Goal: Task Accomplishment & Management: Use online tool/utility

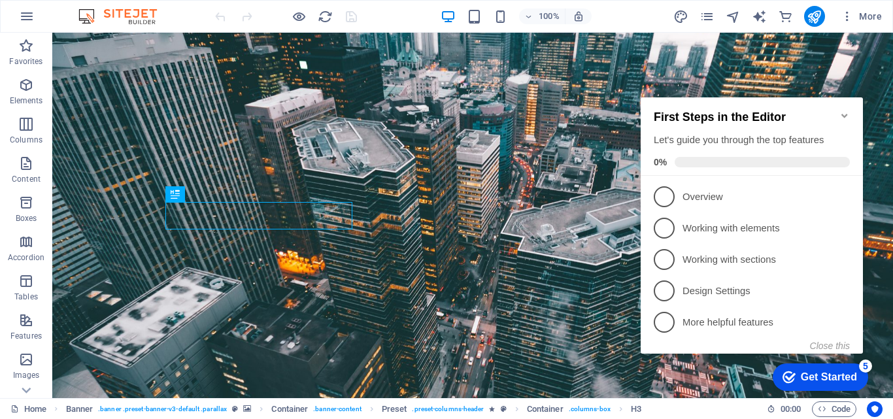
click at [845, 111] on icon "Minimize checklist" at bounding box center [845, 116] width 10 height 10
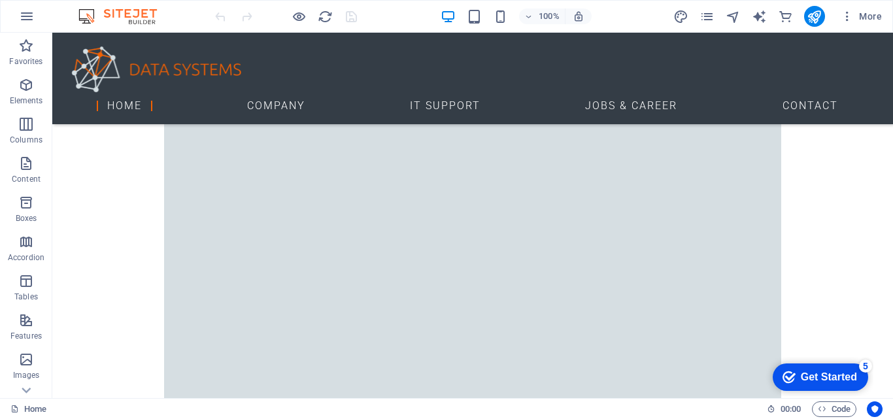
scroll to position [782, 0]
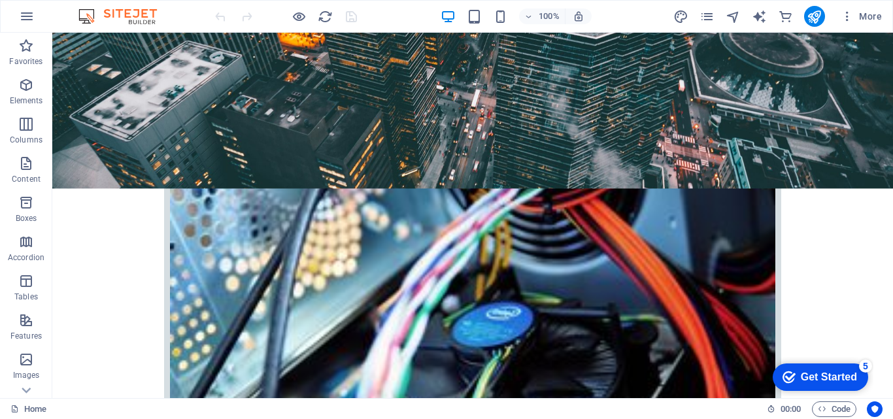
scroll to position [383, 0]
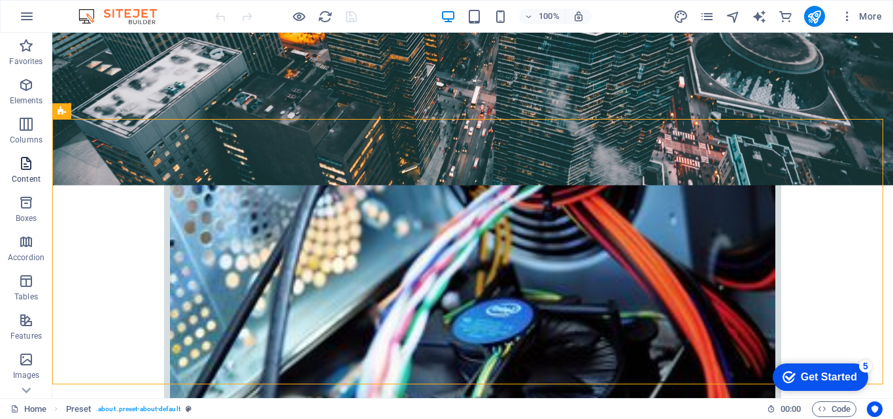
click at [20, 172] on span "Content" at bounding box center [26, 171] width 52 height 31
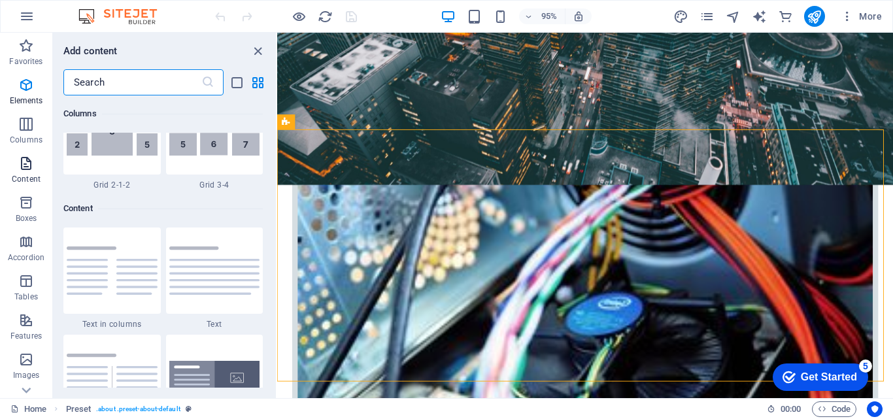
scroll to position [2289, 0]
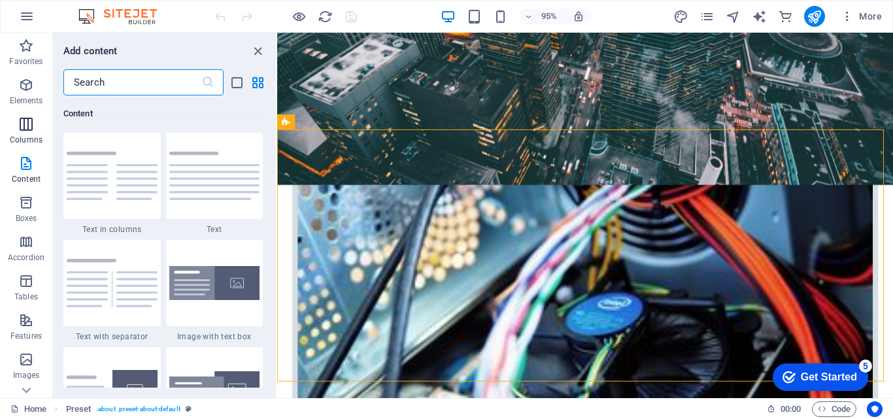
click at [26, 128] on icon "button" at bounding box center [26, 124] width 16 height 16
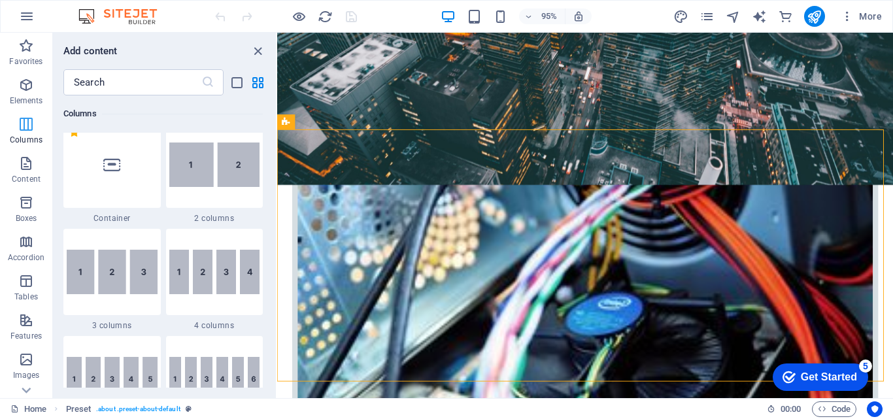
scroll to position [648, 0]
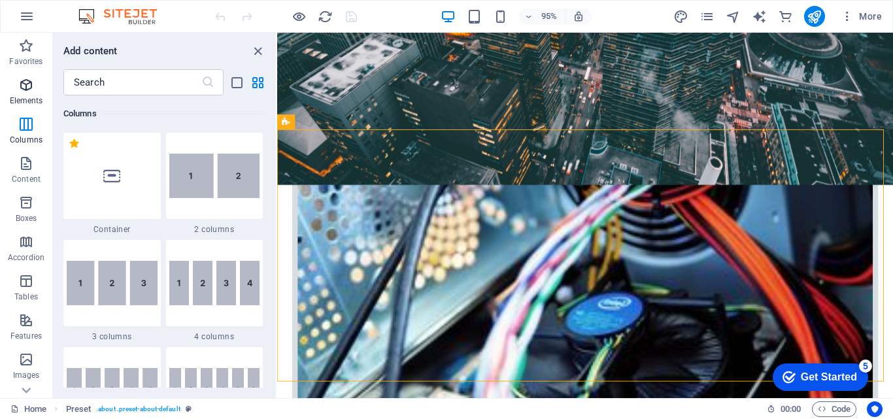
click at [22, 87] on icon "button" at bounding box center [26, 85] width 16 height 16
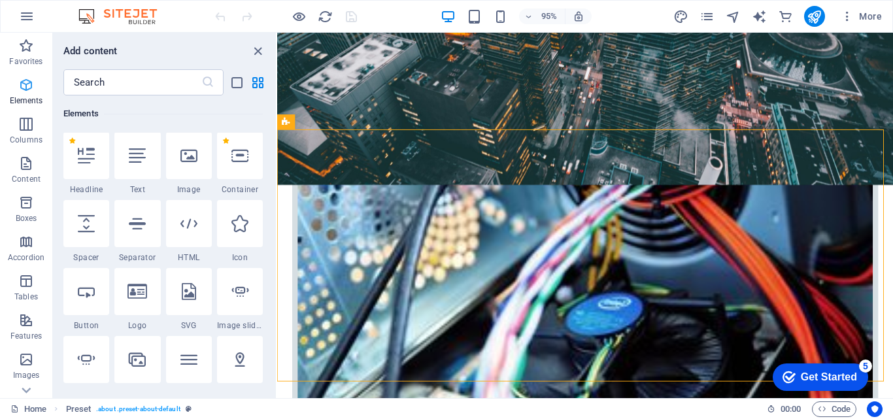
scroll to position [139, 0]
click at [27, 56] on span "Favorites" at bounding box center [26, 53] width 52 height 31
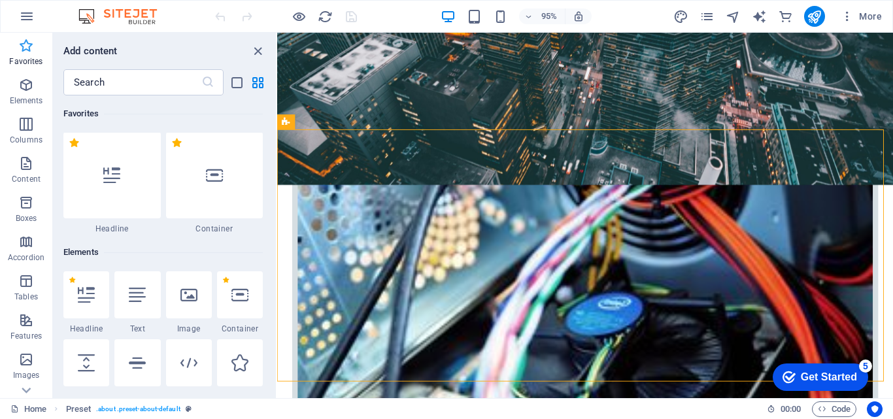
scroll to position [0, 0]
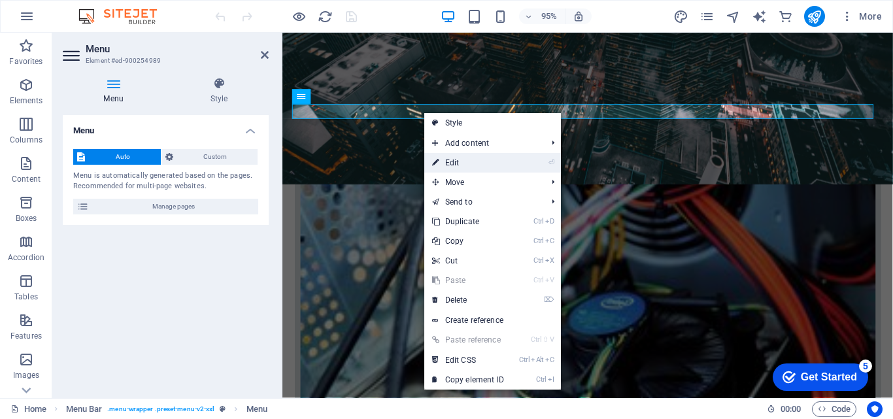
click at [447, 163] on link "⏎ Edit" at bounding box center [468, 163] width 88 height 20
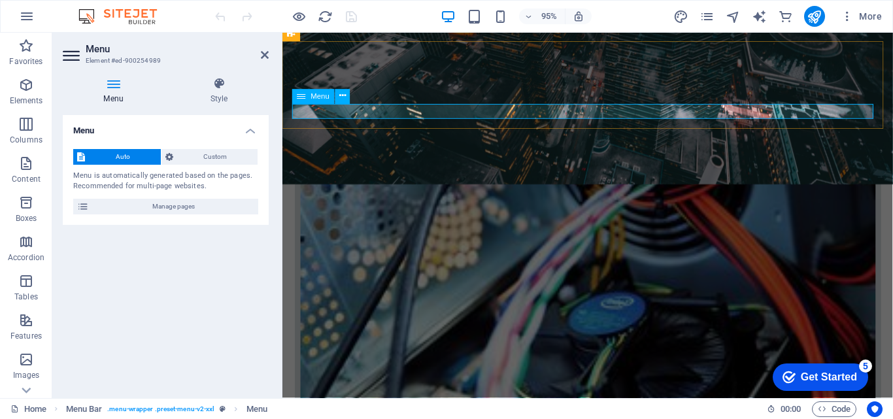
click at [333, 120] on icon at bounding box center [335, 121] width 7 height 13
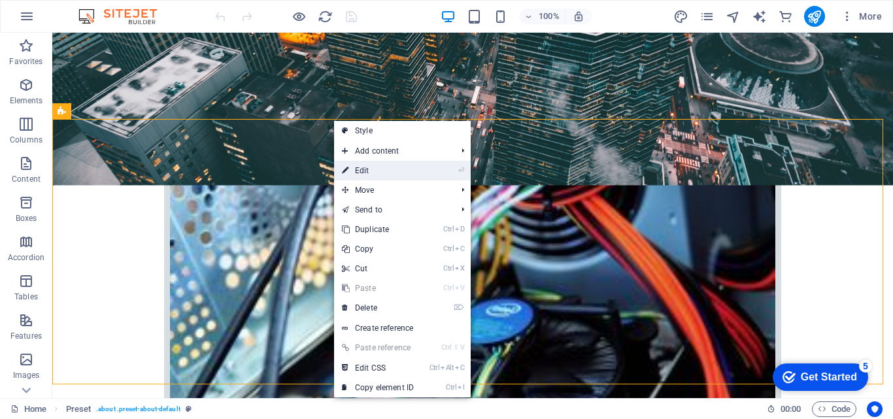
click at [360, 172] on link "⏎ Edit" at bounding box center [378, 171] width 88 height 20
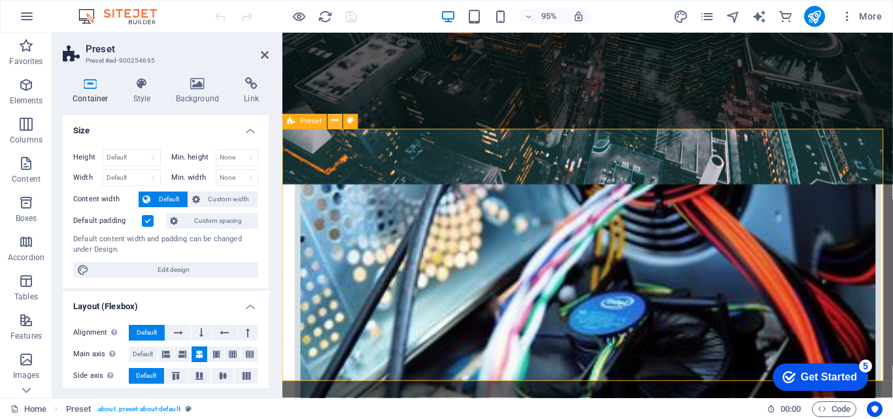
click at [334, 122] on icon at bounding box center [335, 121] width 7 height 13
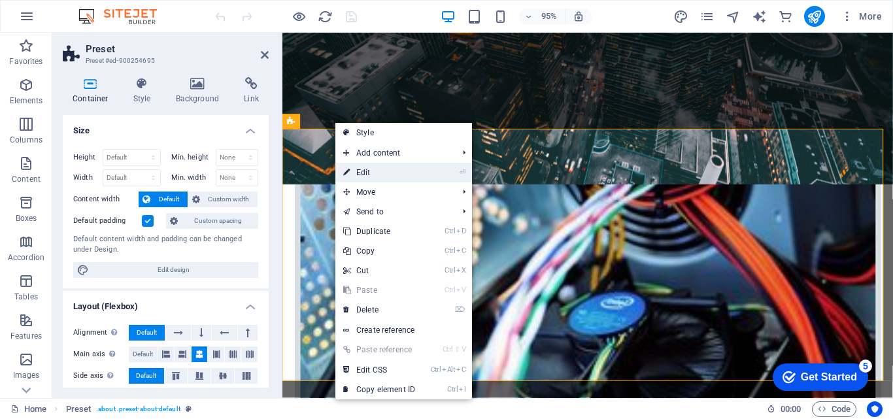
click at [361, 173] on link "⏎ Edit" at bounding box center [380, 173] width 88 height 20
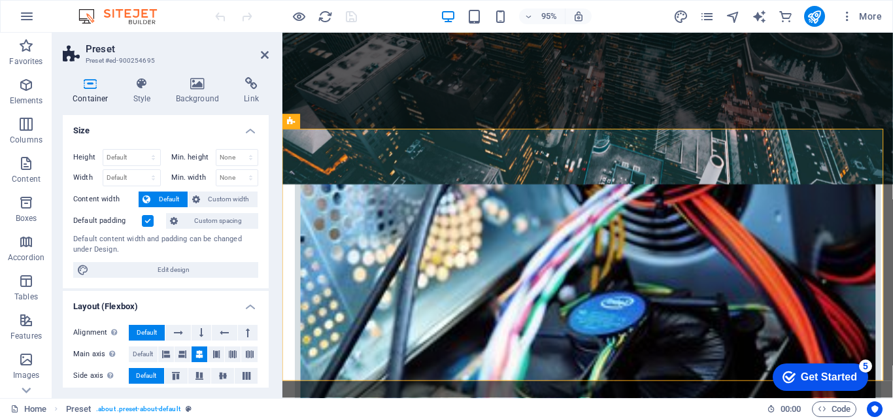
drag, startPoint x: 265, startPoint y: 145, endPoint x: 255, endPoint y: 259, distance: 114.9
click at [255, 259] on div "Height Default px rem % vh vw Min. height None px rem % vh vw Width Default px …" at bounding box center [166, 214] width 206 height 150
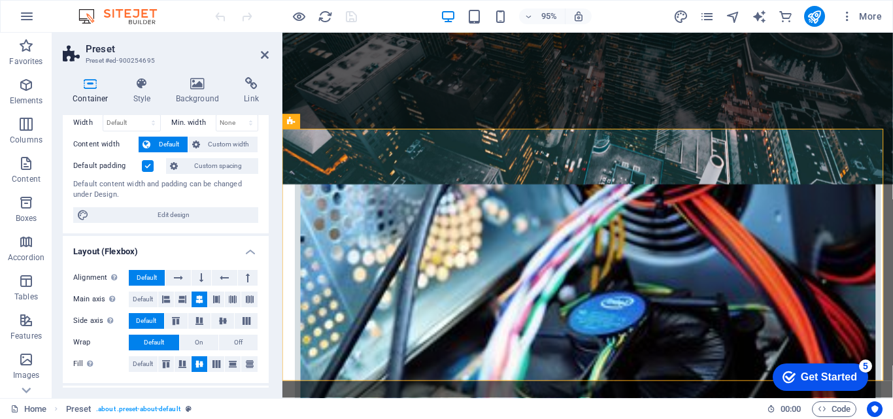
scroll to position [40, 0]
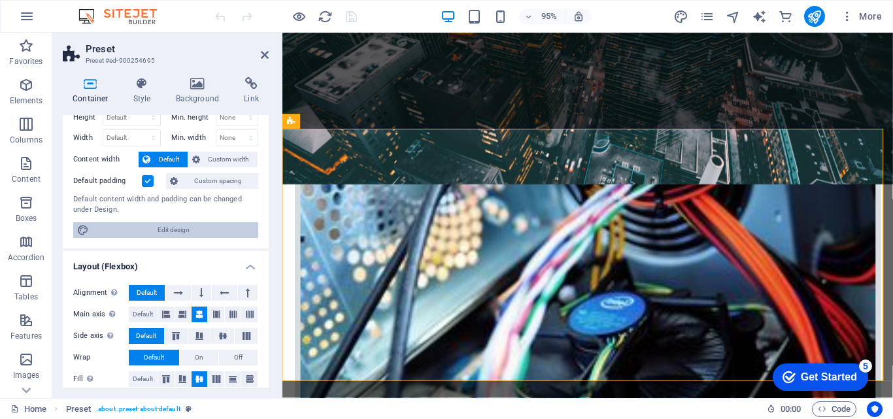
click at [165, 229] on span "Edit design" at bounding box center [174, 230] width 162 height 16
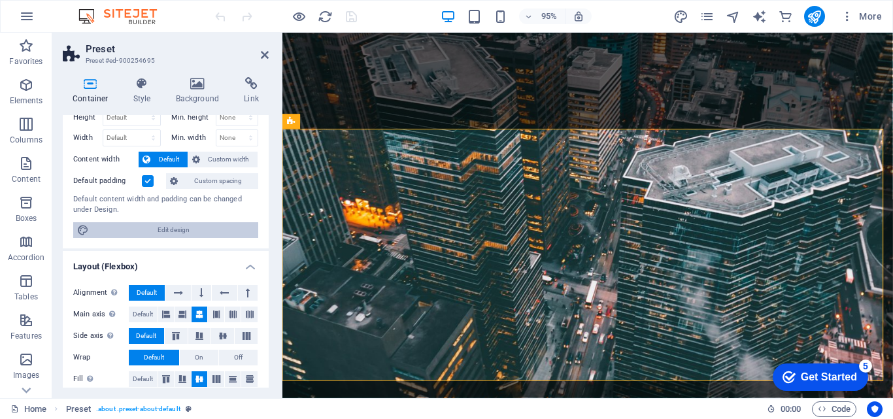
select select "rem"
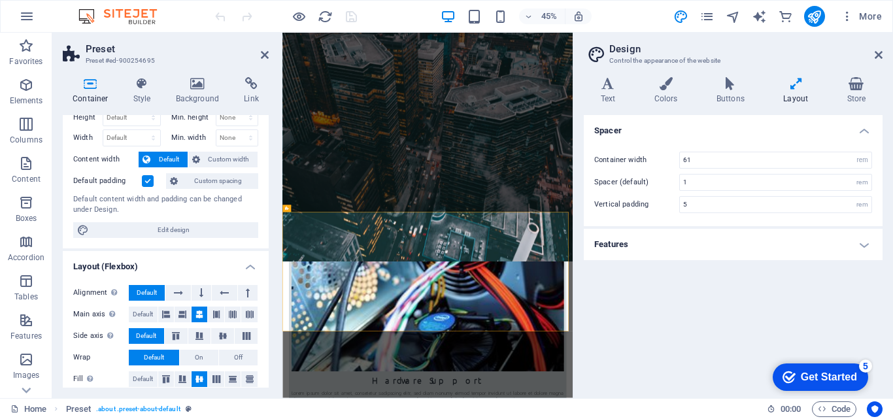
click at [791, 93] on h4 "Layout" at bounding box center [798, 90] width 63 height 27
click at [795, 81] on icon at bounding box center [796, 83] width 58 height 13
click at [723, 94] on h4 "Buttons" at bounding box center [733, 90] width 67 height 27
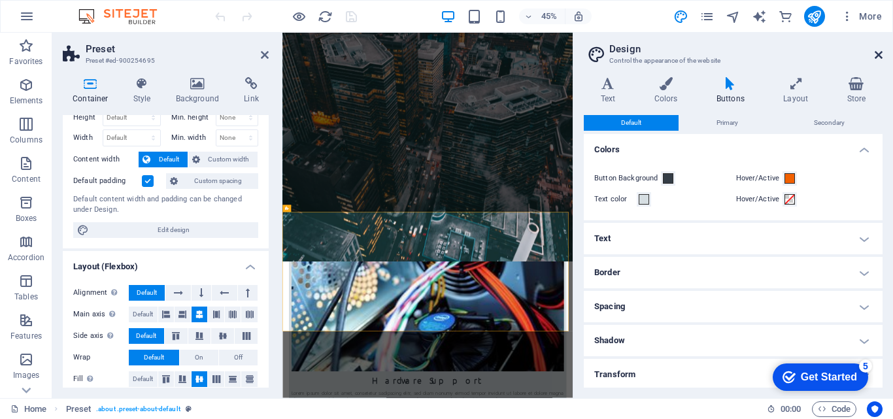
click at [878, 54] on icon at bounding box center [879, 55] width 8 height 10
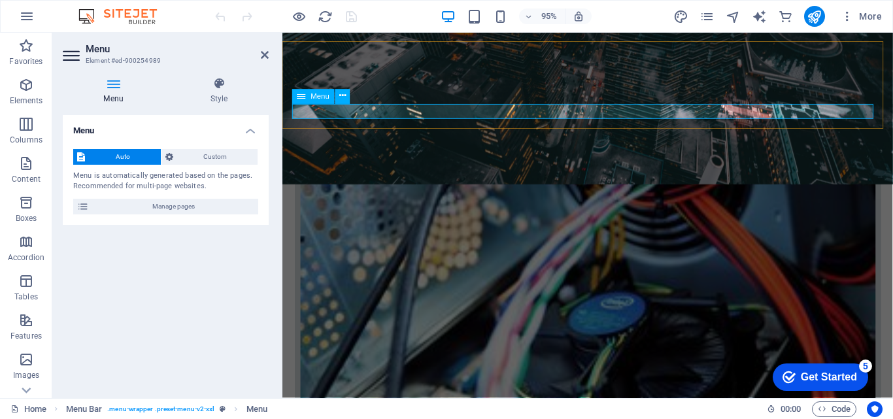
click at [341, 94] on icon at bounding box center [342, 96] width 7 height 13
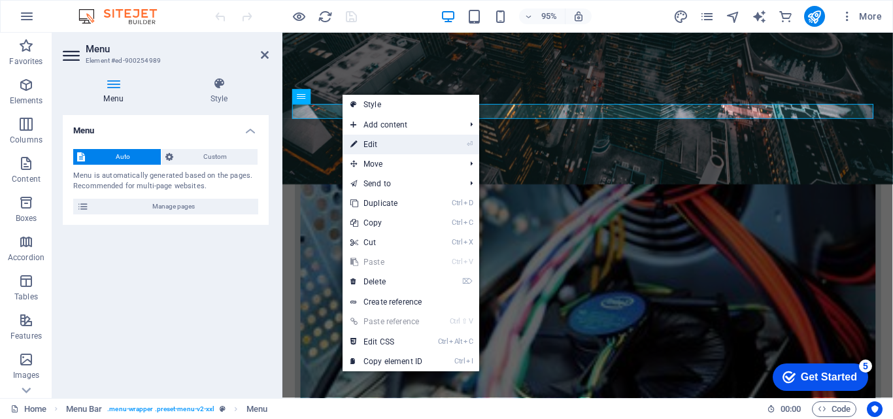
click at [370, 142] on link "⏎ Edit" at bounding box center [387, 145] width 88 height 20
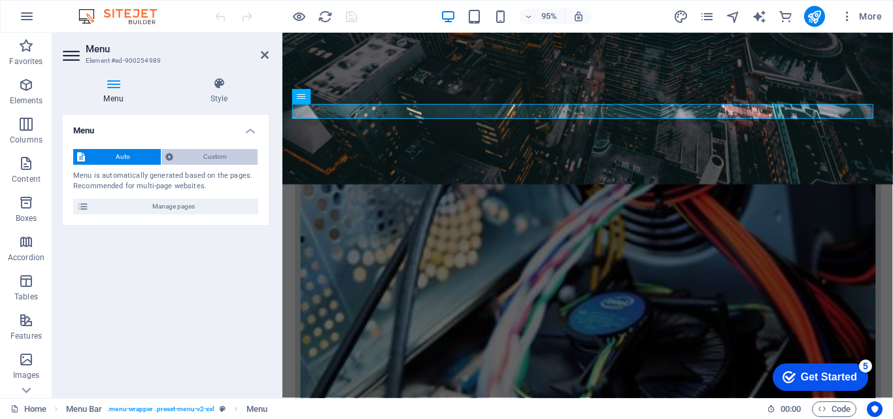
click at [213, 156] on span "Custom" at bounding box center [215, 157] width 77 height 16
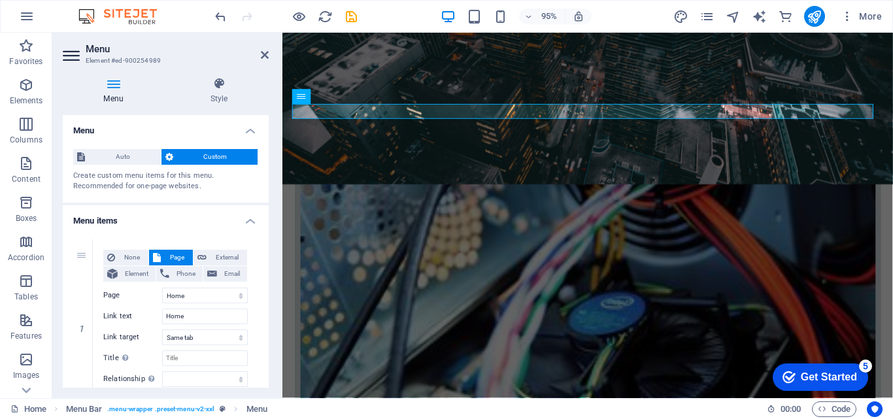
drag, startPoint x: 265, startPoint y: 173, endPoint x: 266, endPoint y: 205, distance: 32.7
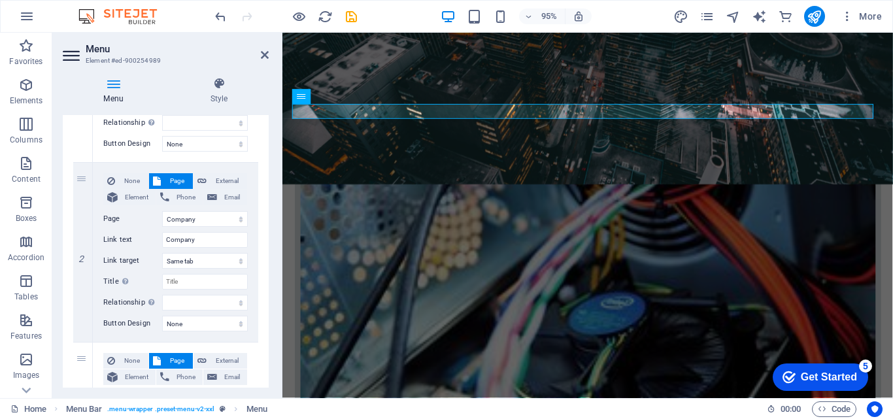
scroll to position [254, 0]
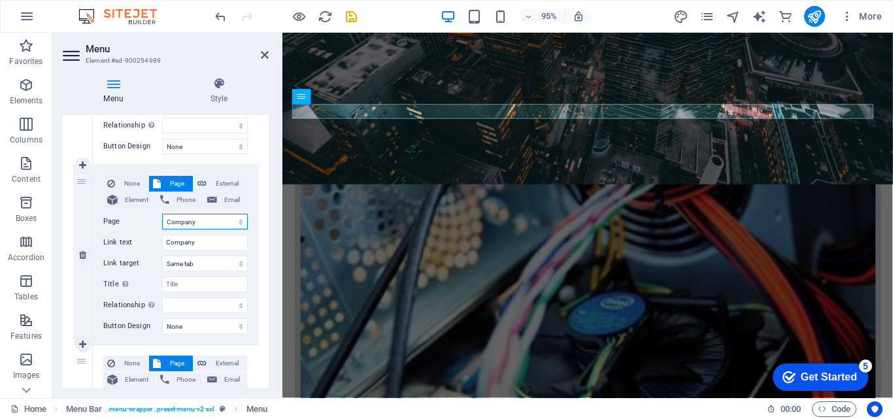
click at [200, 220] on select "Home Company IT Support Jobs &amp; Career Contact Legal Notice Privacy" at bounding box center [205, 222] width 86 height 16
click at [271, 150] on div "Menu Style Menu Auto Custom Create custom menu items for this menu. Recommended…" at bounding box center [165, 233] width 227 height 332
click at [201, 242] on input "Company" at bounding box center [205, 243] width 86 height 16
type input "C"
select select
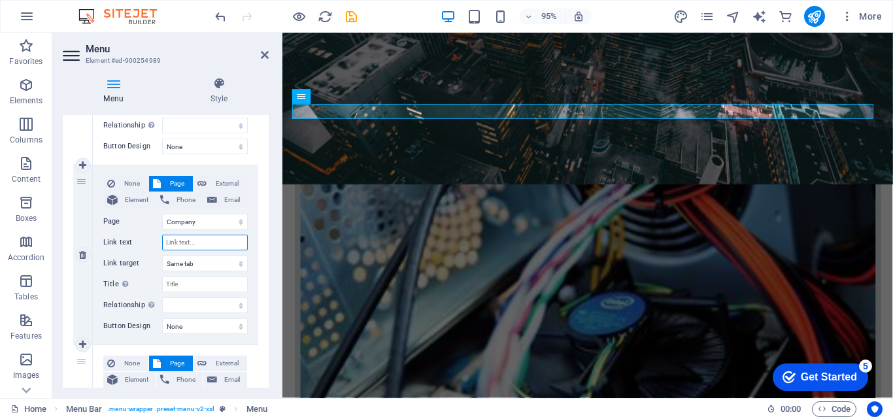
select select
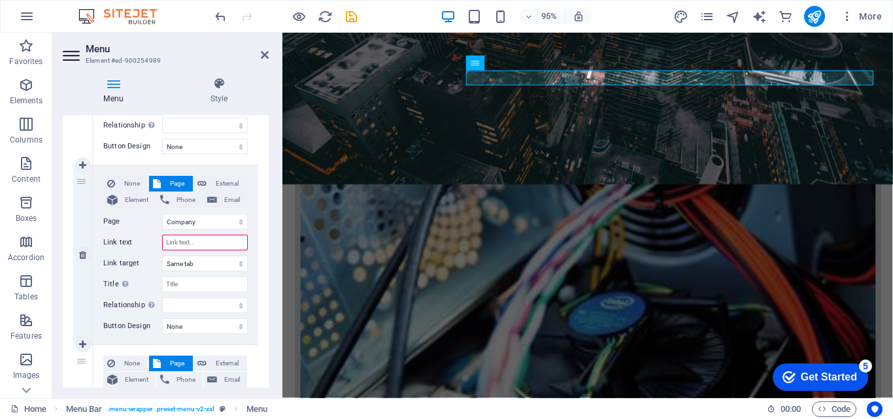
type input "P"
select select
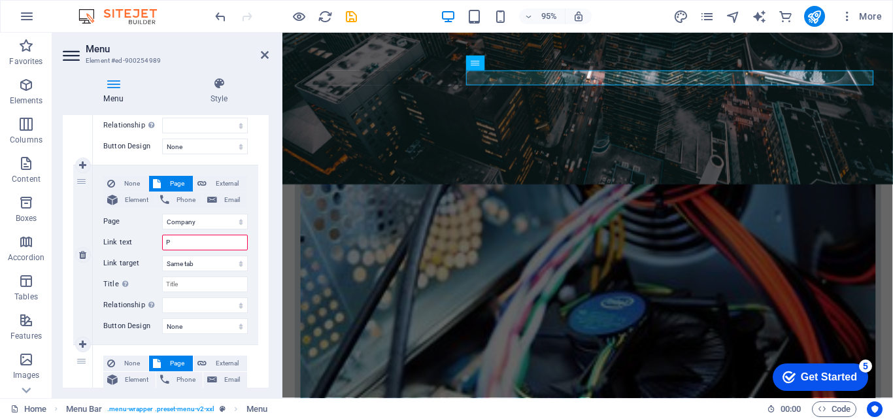
select select
type input "Pr"
select select
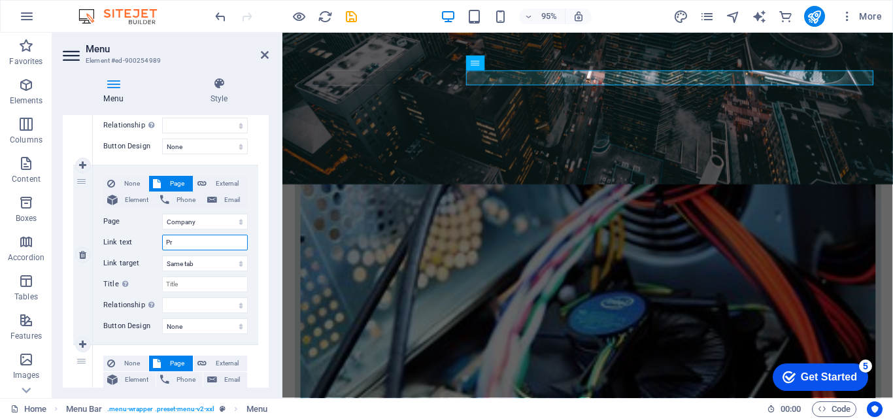
select select
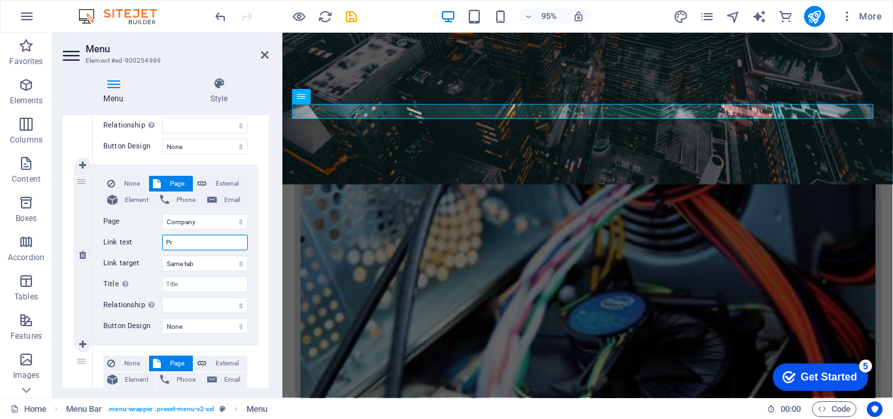
type input "Pr9"
select select
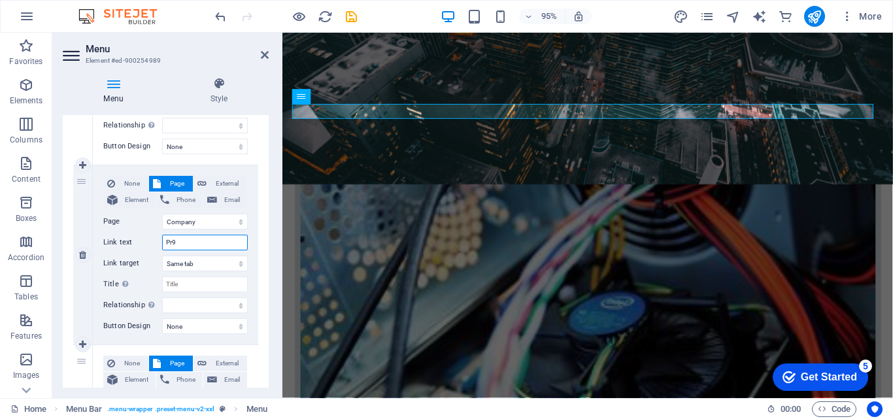
select select
type input "Pr"
select select
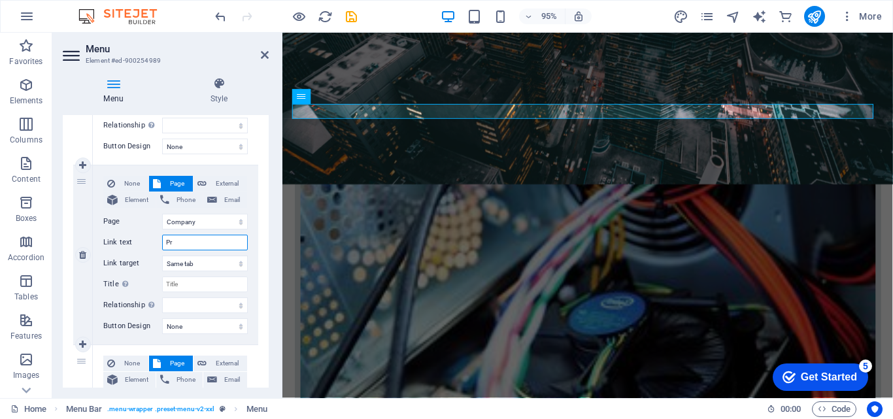
select select
type input "Pro"
select select
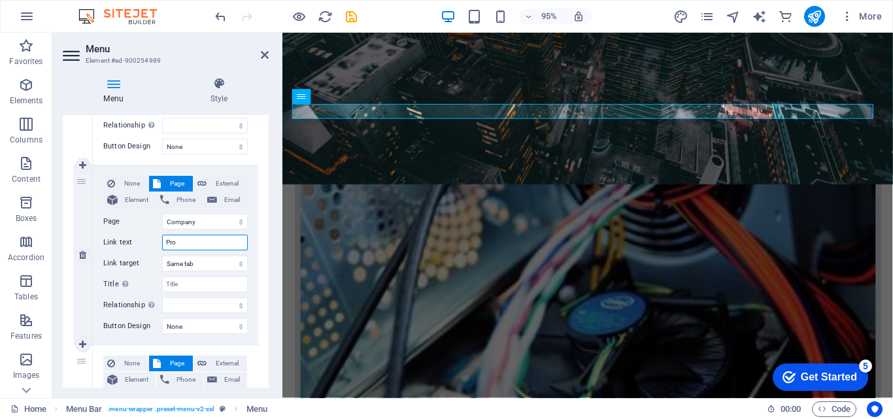
select select
type input "Produ"
select select
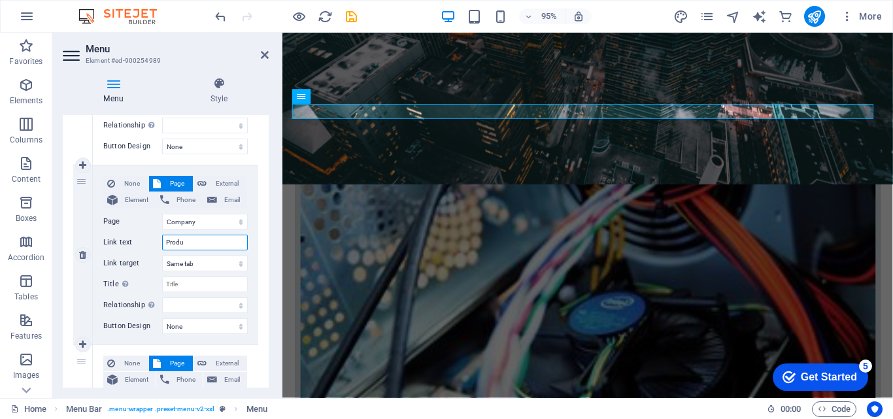
select select
type input "Product"
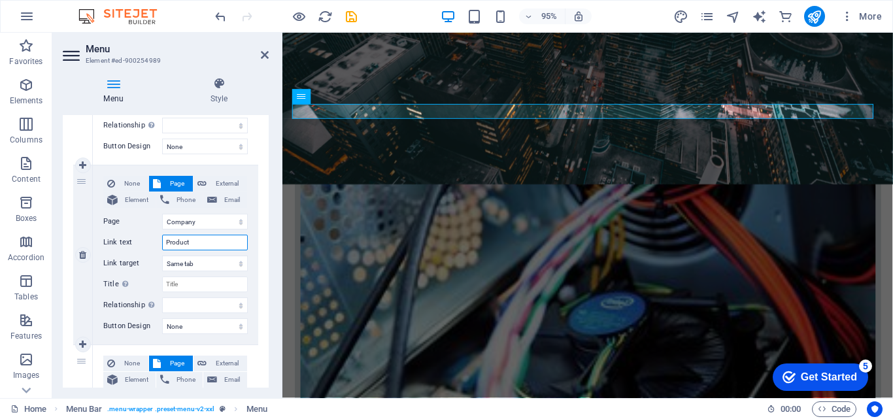
select select
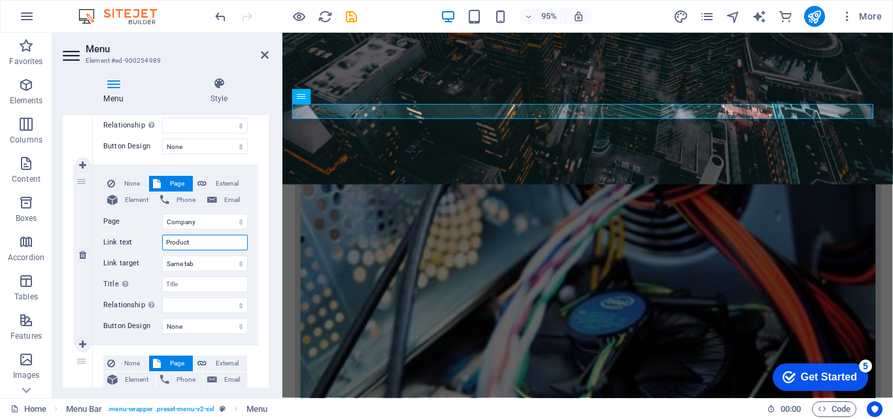
type input "Products"
select select
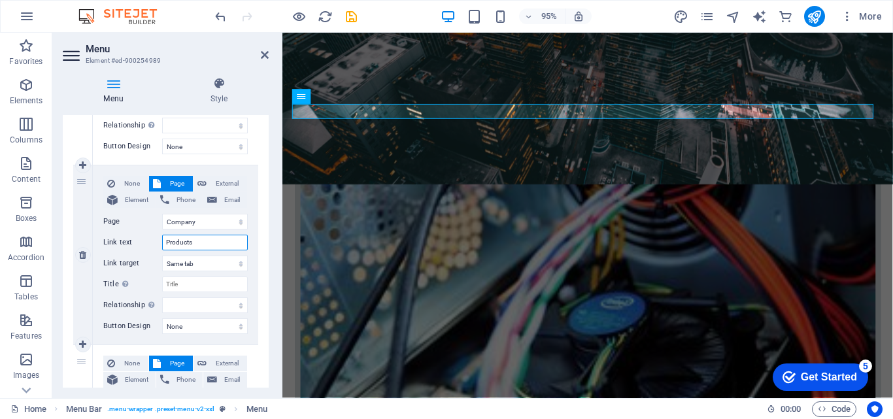
select select
type input "Products"
select select
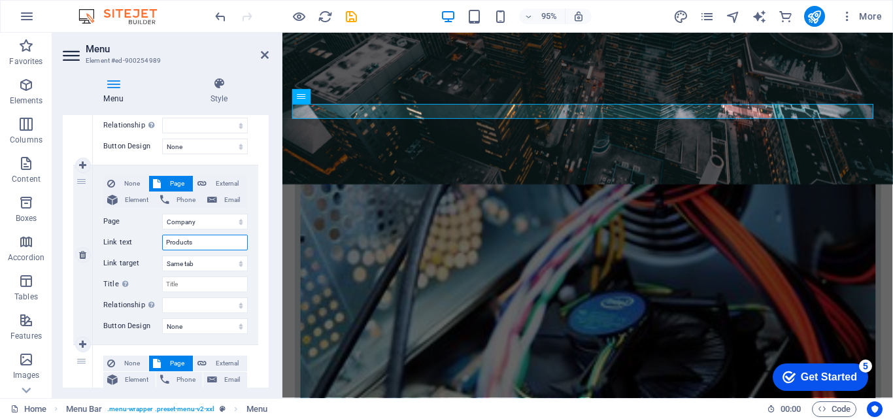
select select
type input "Products S"
select select
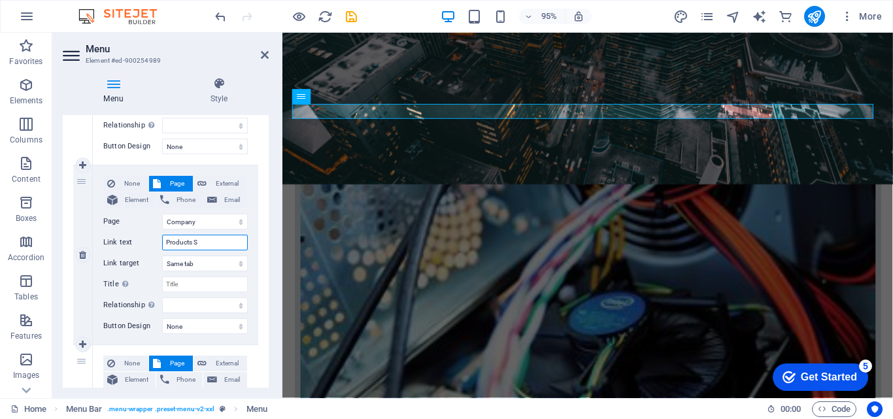
select select
type input "Products Ser"
select select
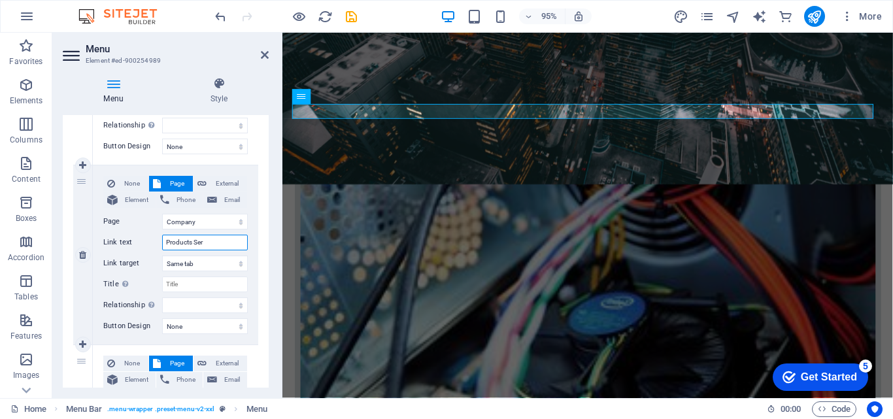
type input "Products Serv"
select select
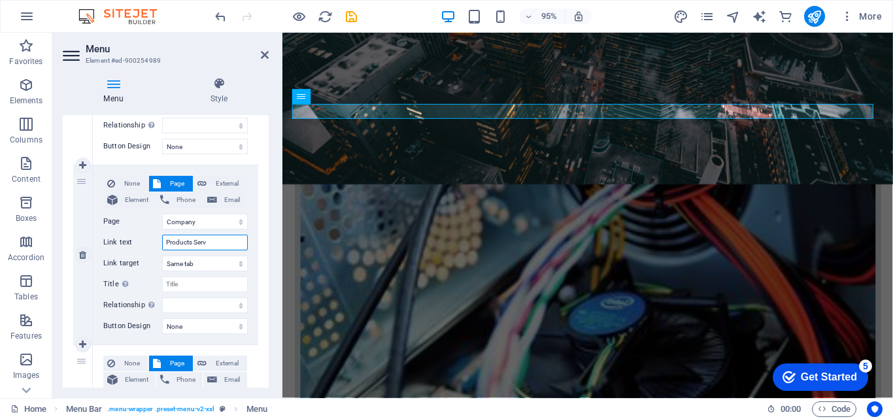
select select
type input "Products Servi"
select select
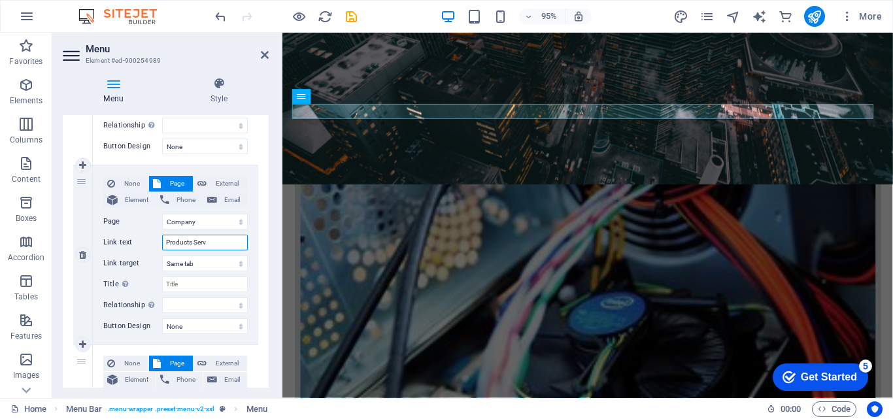
select select
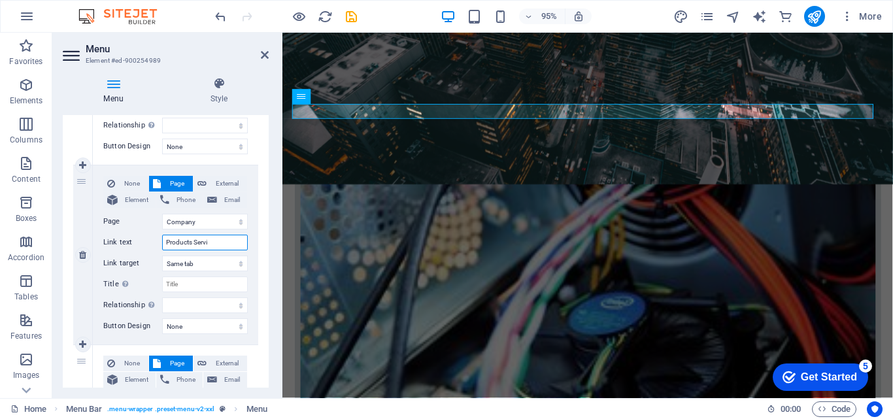
select select
type input "Products Servic"
select select
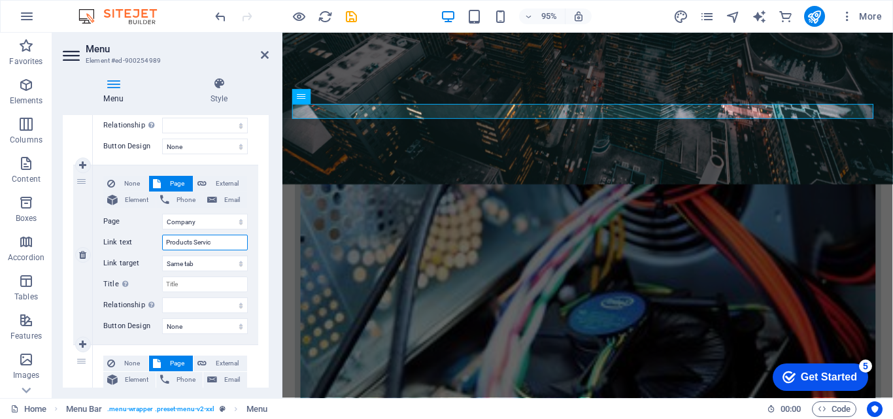
select select
type input "Products Service"
select select
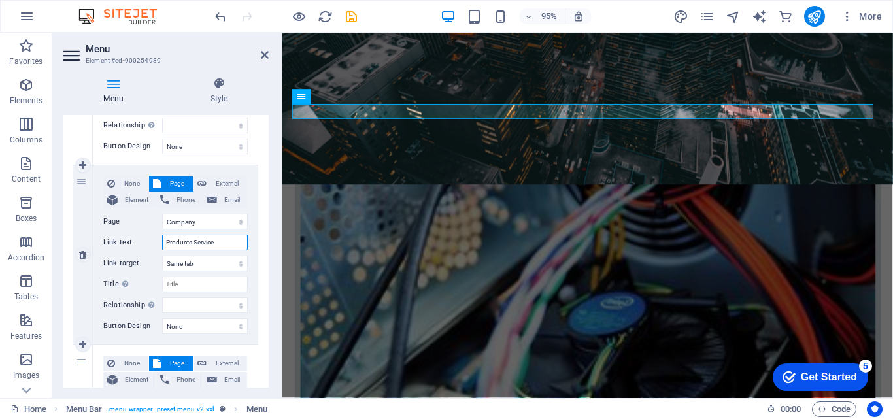
select select
type input "Products S"
select select
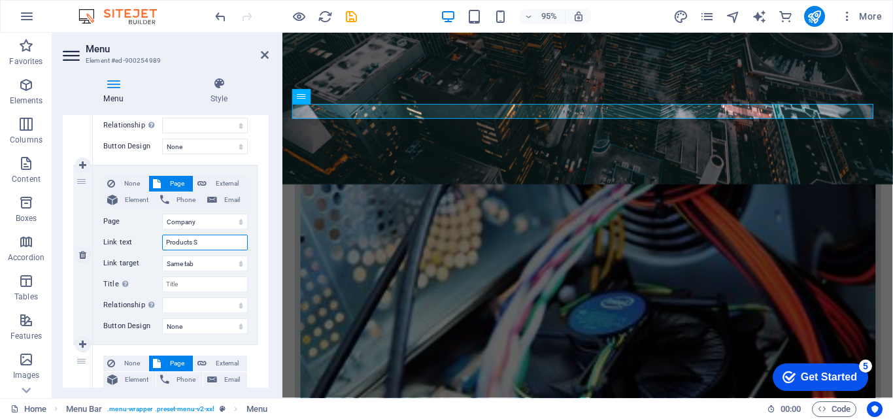
select select
type input "Products"
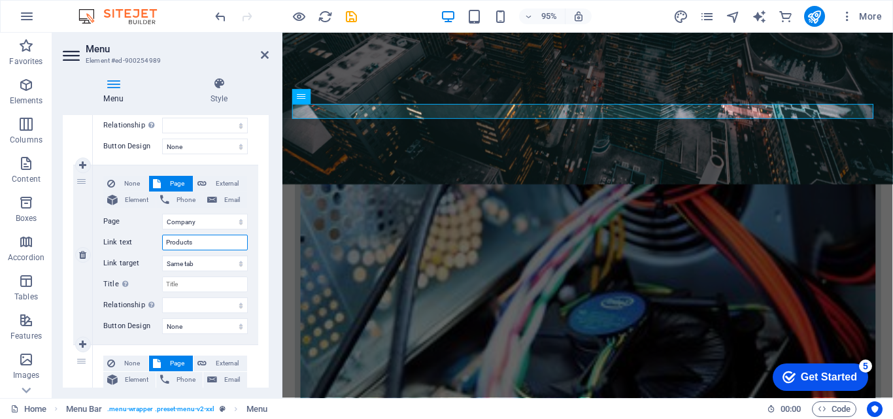
select select
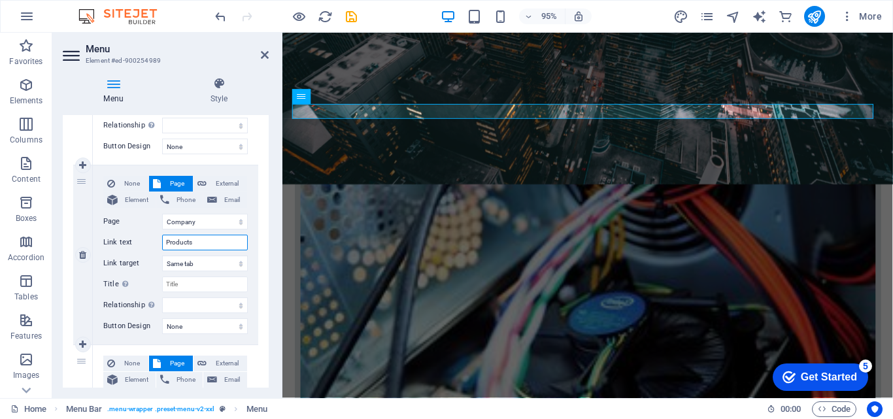
click at [165, 242] on input "Products" at bounding box center [205, 243] width 86 height 16
type input "nProducts"
select select
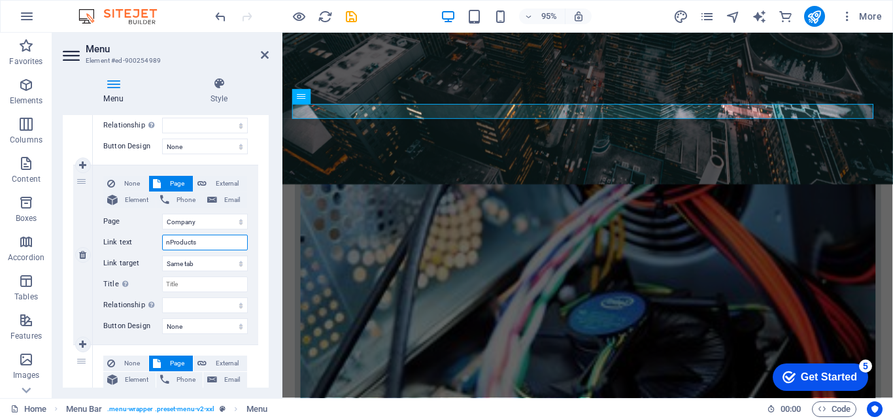
select select
type input "n Products"
select select
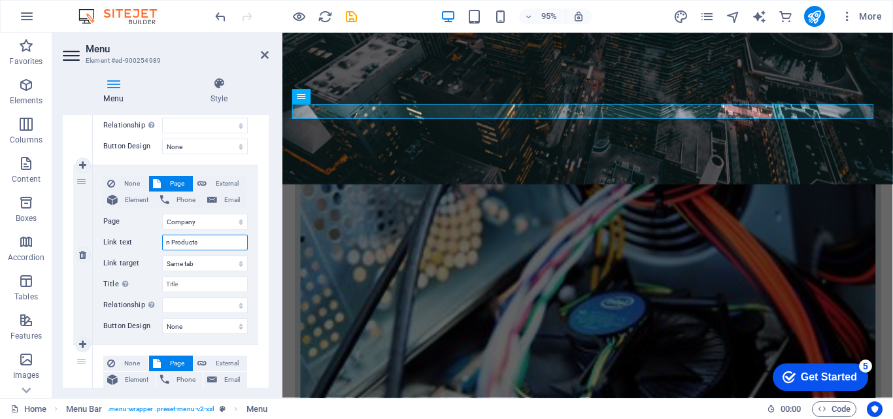
select select
type input "nProducts"
select select
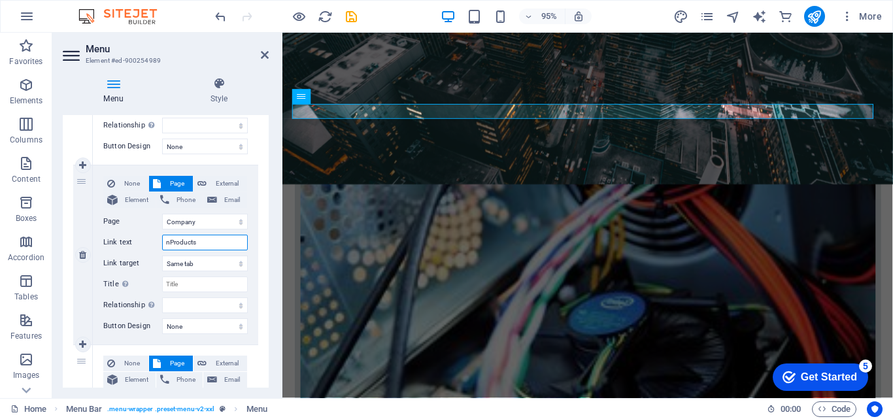
select select
type input "netwProducts"
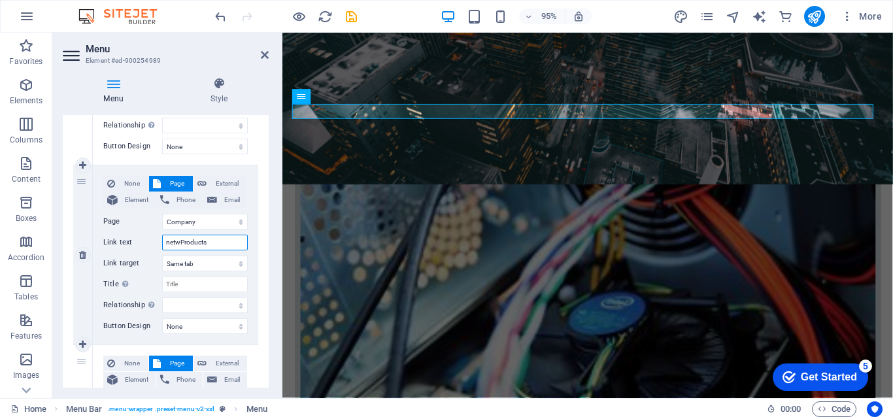
select select
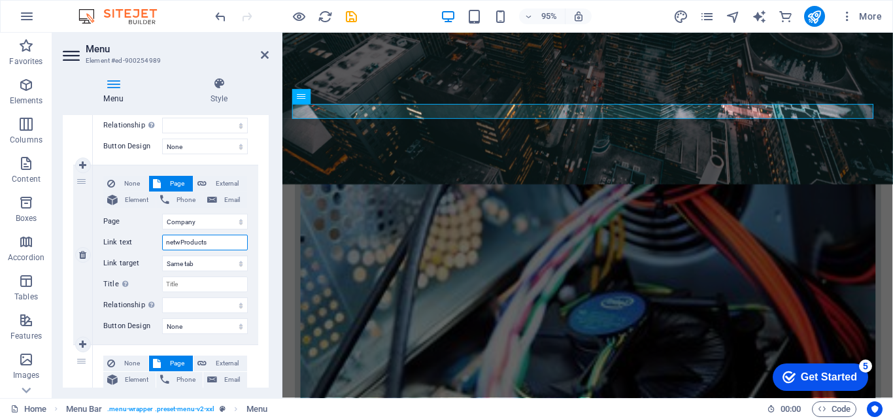
type input "netwoProducts"
select select
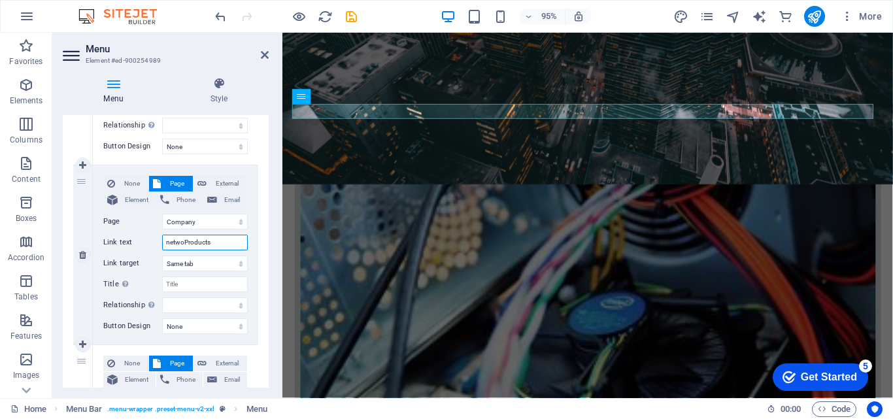
select select
type input "netwoProducts"
